Goal: Transaction & Acquisition: Book appointment/travel/reservation

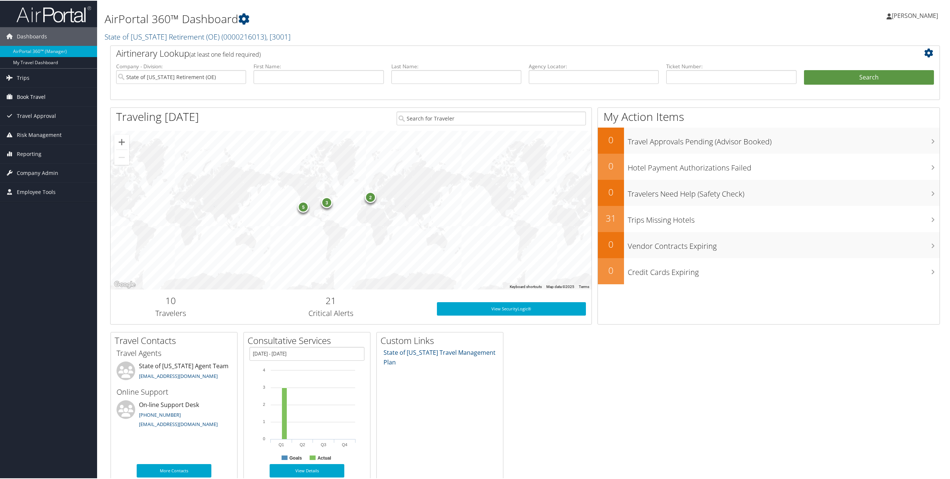
click at [31, 97] on span "Book Travel" at bounding box center [31, 96] width 29 height 19
click at [35, 122] on link "Book/Manage Online Trips" at bounding box center [48, 122] width 97 height 11
click at [46, 126] on link "Book/Manage Online Trips" at bounding box center [48, 122] width 97 height 11
